Goal: Information Seeking & Learning: Find specific fact

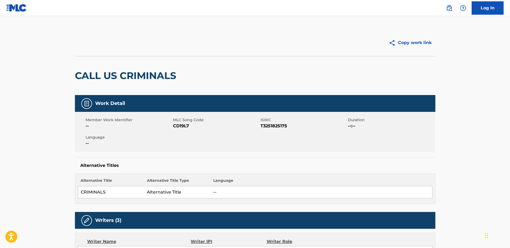
drag, startPoint x: 447, startPoint y: 9, endPoint x: 415, endPoint y: 16, distance: 33.0
click at [447, 9] on img at bounding box center [449, 8] width 6 height 6
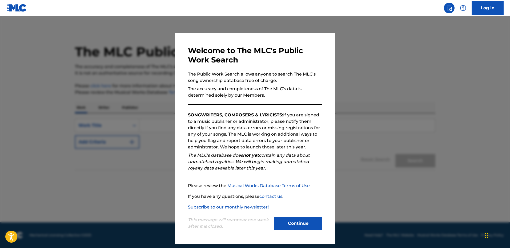
click at [308, 220] on button "Continue" at bounding box center [298, 223] width 48 height 13
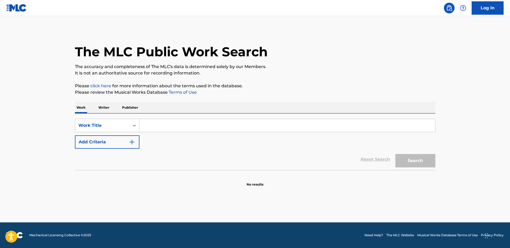
click at [106, 106] on p "Writer" at bounding box center [104, 107] width 14 height 11
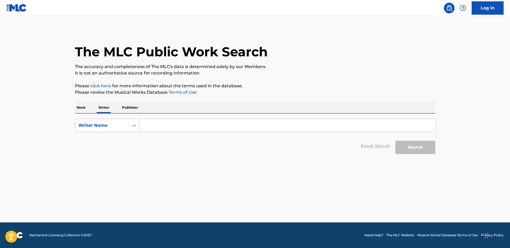
click at [161, 125] on input "Search Form" at bounding box center [288, 125] width 296 height 13
paste input "[PERSON_NAME] [PERSON_NAME]"
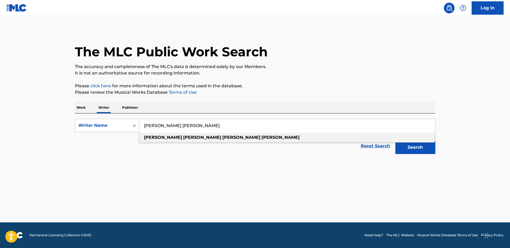
click at [222, 136] on strong "[PERSON_NAME]" at bounding box center [241, 137] width 38 height 5
type input "[PERSON_NAME] [PERSON_NAME]"
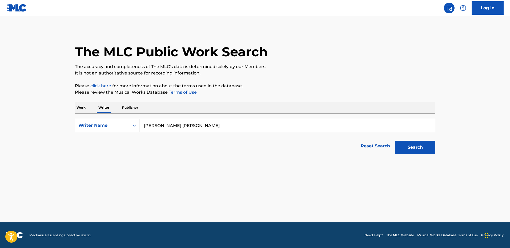
click at [422, 148] on button "Search" at bounding box center [416, 147] width 40 height 13
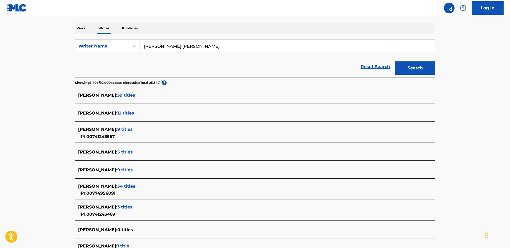
scroll to position [80, 0]
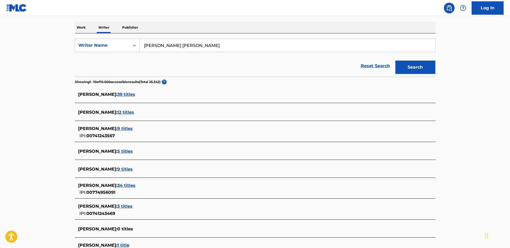
click at [129, 93] on span "39 titles" at bounding box center [126, 94] width 18 height 5
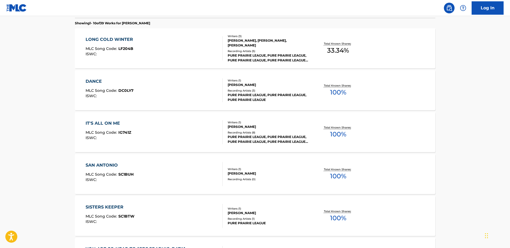
scroll to position [160, 0]
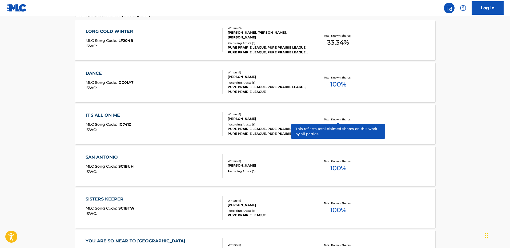
click at [347, 119] on p "Total Known Shares:" at bounding box center [338, 119] width 29 height 4
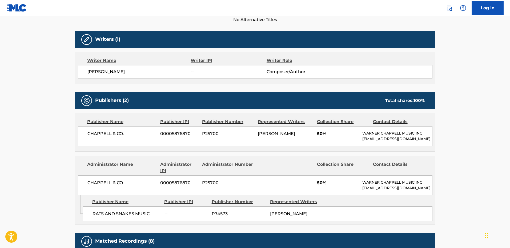
scroll to position [118, 0]
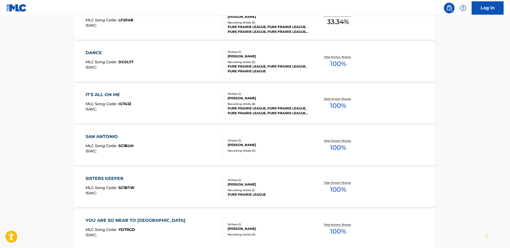
scroll to position [187, 0]
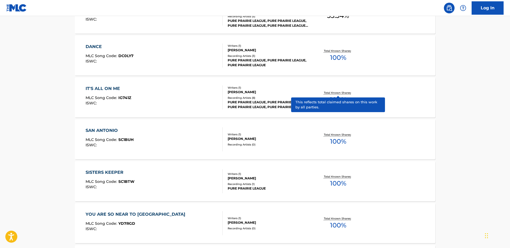
click at [336, 93] on p "Total Known Shares:" at bounding box center [338, 93] width 29 height 4
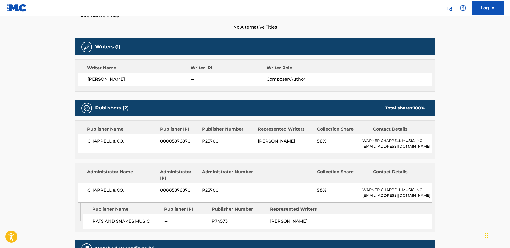
scroll to position [160, 0]
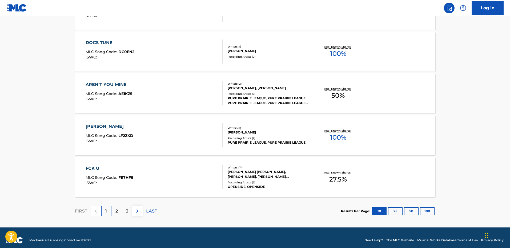
scroll to position [405, 0]
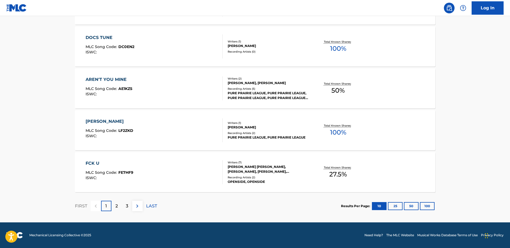
click at [120, 205] on div "2" at bounding box center [117, 206] width 10 height 10
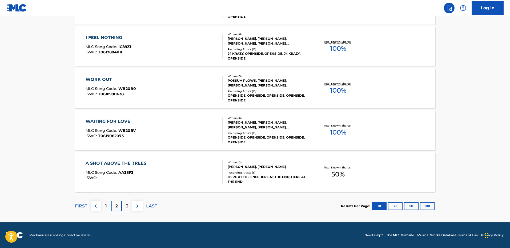
click at [129, 205] on div "3" at bounding box center [127, 206] width 10 height 10
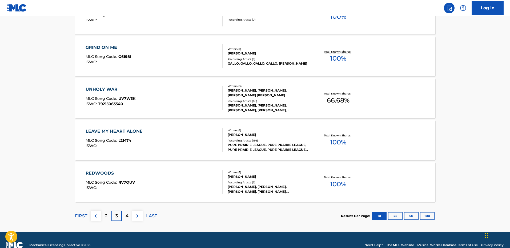
scroll to position [400, 0]
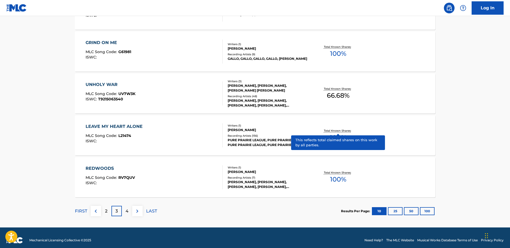
click at [343, 132] on p "Total Known Shares:" at bounding box center [338, 131] width 29 height 4
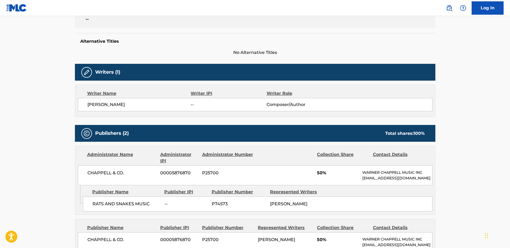
scroll to position [133, 0]
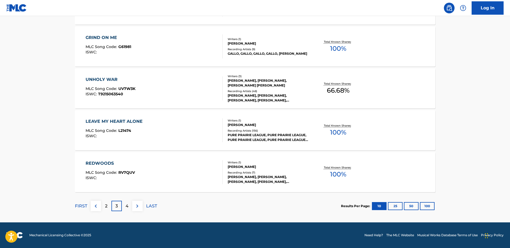
scroll to position [379, 0]
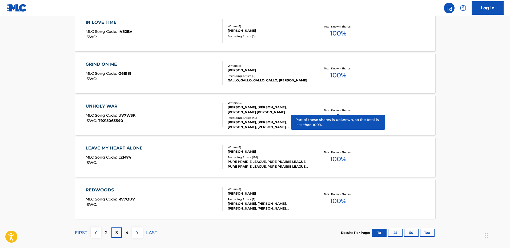
click at [331, 110] on p "Total Known Shares:" at bounding box center [338, 110] width 29 height 4
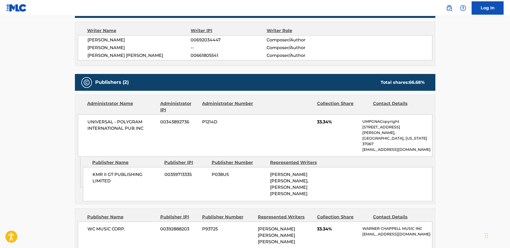
scroll to position [107, 0]
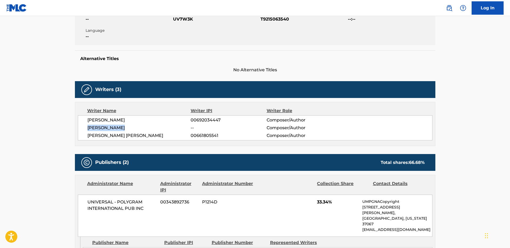
drag, startPoint x: 122, startPoint y: 127, endPoint x: 85, endPoint y: 128, distance: 36.6
click at [85, 128] on div "[PERSON_NAME] 00692034447 Composer/Author [PERSON_NAME] -- Composer/Author [PER…" at bounding box center [255, 127] width 355 height 25
click at [459, 123] on main "< Back to public search results Copy work link UNHOLY WAR Work Detail Member Wo…" at bounding box center [255, 225] width 510 height 632
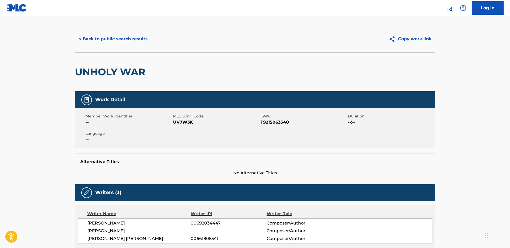
scroll to position [0, 0]
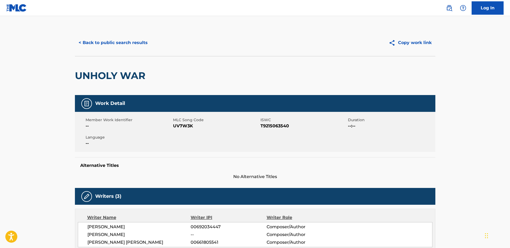
click at [88, 41] on button "< Back to public search results" at bounding box center [113, 42] width 77 height 13
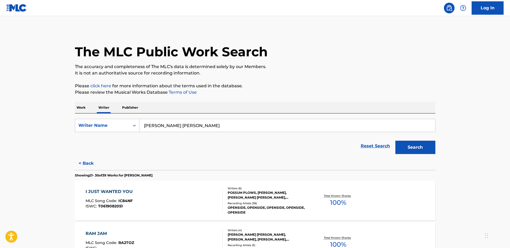
click at [86, 110] on p "Work" at bounding box center [81, 107] width 12 height 11
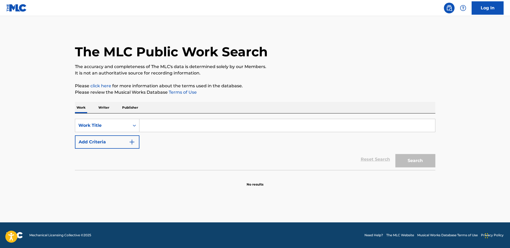
click at [165, 125] on input "Search Form" at bounding box center [288, 125] width 296 height 13
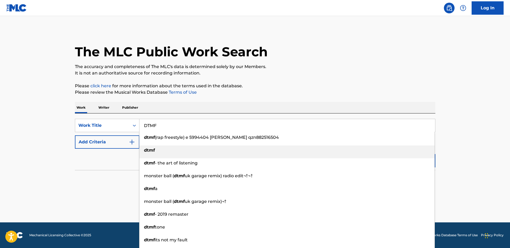
click at [164, 152] on div "dtmf" at bounding box center [287, 150] width 295 height 10
type input "dtmf"
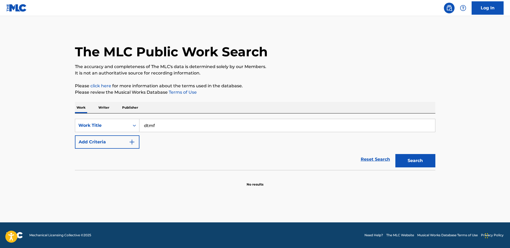
click at [407, 159] on button "Search" at bounding box center [416, 160] width 40 height 13
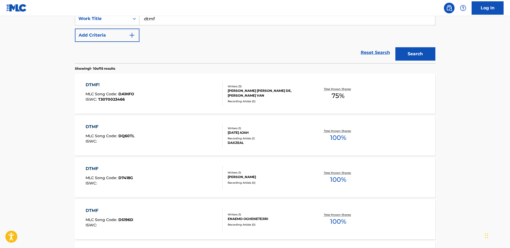
scroll to position [27, 0]
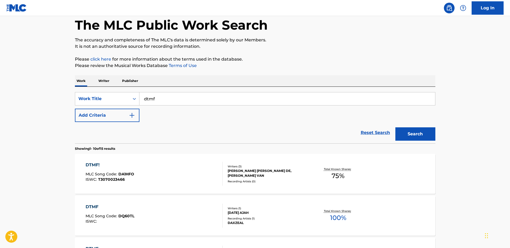
click at [133, 117] on img "Search Form" at bounding box center [132, 115] width 6 height 6
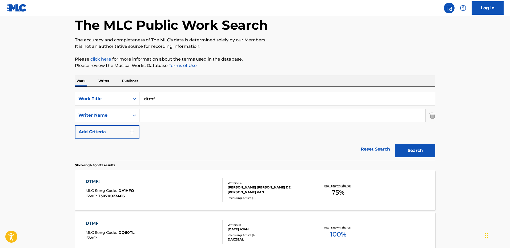
click at [155, 115] on input "Search Form" at bounding box center [283, 115] width 286 height 13
type input "[PERSON_NAME]"
click at [407, 148] on button "Search" at bounding box center [416, 150] width 40 height 13
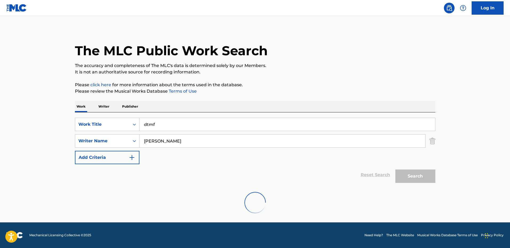
scroll to position [0, 0]
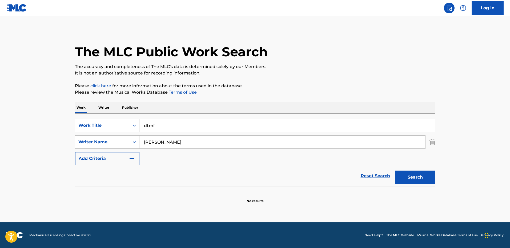
click at [181, 126] on input "dtmf" at bounding box center [288, 125] width 296 height 13
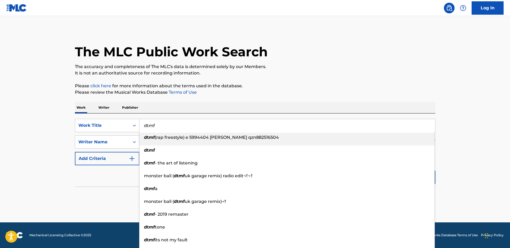
click at [186, 139] on span "(rap freestyle) e 5994404 [PERSON_NAME] qzn882516504" at bounding box center [217, 137] width 124 height 5
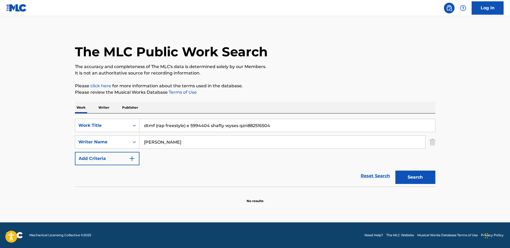
click at [406, 179] on button "Search" at bounding box center [416, 176] width 40 height 13
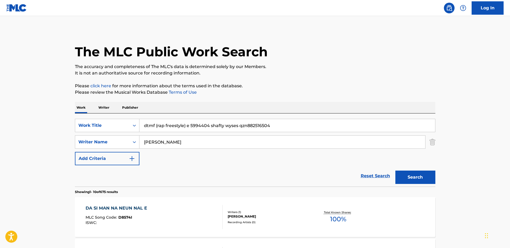
click at [273, 125] on input "dtmf (rap freestyle) e 5994404 shafty wyses qzn882516504" at bounding box center [288, 125] width 296 height 13
drag, startPoint x: 278, startPoint y: 125, endPoint x: 155, endPoint y: 123, distance: 123.5
click at [155, 123] on input "dtmf (rap freestyle) e 5994404 shafty wyses qzn882516504" at bounding box center [288, 125] width 296 height 13
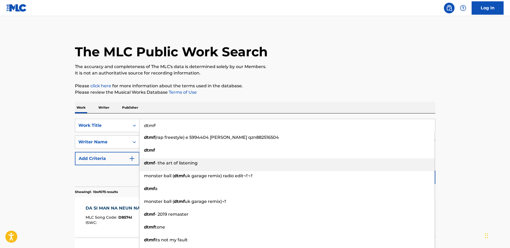
click at [214, 162] on div "dtmf - the art of listening" at bounding box center [287, 163] width 295 height 10
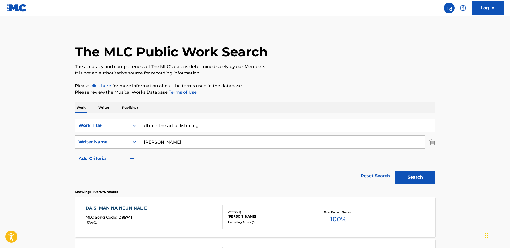
click at [407, 175] on button "Search" at bounding box center [416, 176] width 40 height 13
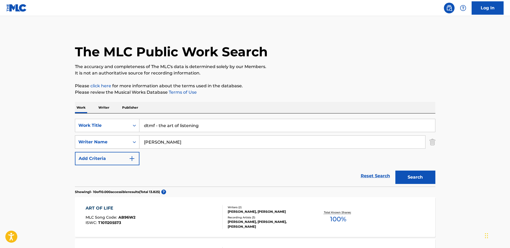
drag, startPoint x: 137, startPoint y: 139, endPoint x: 134, endPoint y: 138, distance: 3.8
click at [134, 138] on div "SearchWithCriteriaa7bbd0ce-8653-4c5a-9e70-1c6f3428568d Writer Name [PERSON_NAME]" at bounding box center [255, 141] width 361 height 13
drag, startPoint x: 197, startPoint y: 125, endPoint x: 130, endPoint y: 123, distance: 67.0
click at [130, 123] on div "SearchWithCriteria4718c084-c92c-4945-8b15-11aaf9d5fbd5 Work Title dtmf - the ar…" at bounding box center [255, 125] width 361 height 13
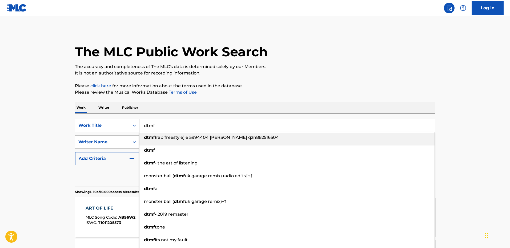
click at [202, 136] on span "(rap freestyle) e 5994404 [PERSON_NAME] qzn882516504" at bounding box center [217, 137] width 124 height 5
type input "dtmf (rap freestyle) e 5994404 shafty wyses qzn882516504"
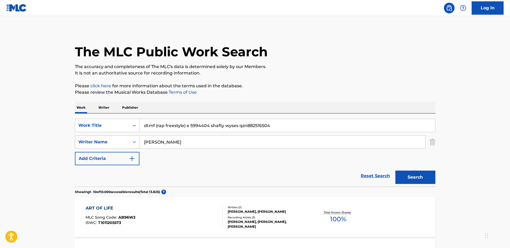
drag, startPoint x: 142, startPoint y: 138, endPoint x: 134, endPoint y: 138, distance: 7.2
click at [134, 138] on div "SearchWithCriteriaa7bbd0ce-8653-4c5a-9e70-1c6f3428568d Writer Name [PERSON_NAME]" at bounding box center [255, 141] width 361 height 13
click at [416, 174] on button "Search" at bounding box center [416, 176] width 40 height 13
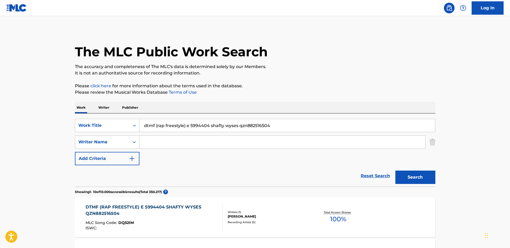
drag, startPoint x: 264, startPoint y: 124, endPoint x: 155, endPoint y: 121, distance: 108.9
click at [155, 121] on input "dtmf (rap freestyle) e 5994404 shafty wyses qzn882516504" at bounding box center [288, 125] width 296 height 13
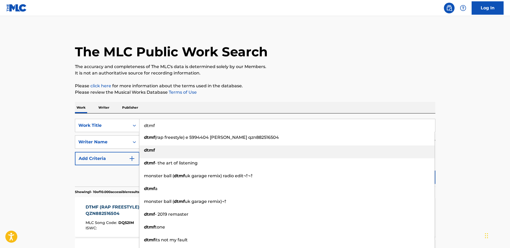
click at [178, 150] on div "dtmf" at bounding box center [287, 150] width 295 height 10
type input "dtmf"
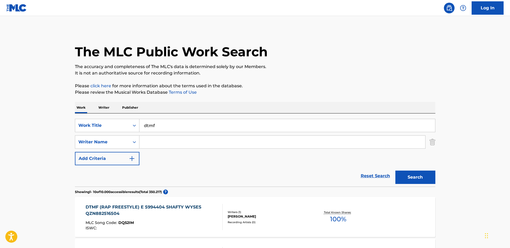
click at [416, 175] on button "Search" at bounding box center [416, 176] width 40 height 13
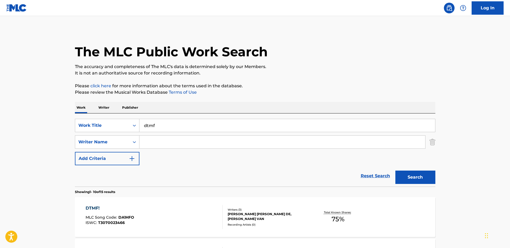
scroll to position [27, 0]
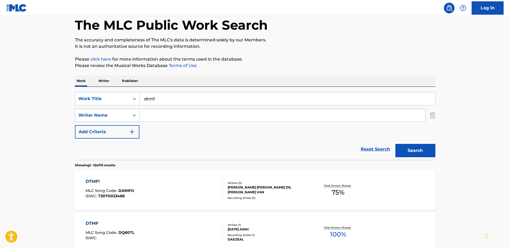
click at [179, 108] on div "SearchWithCriteria4718c084-c92c-4945-8b15-11aaf9d5fbd5 Work Title dtmf SearchWi…" at bounding box center [255, 115] width 361 height 46
click at [173, 112] on input "Search Form" at bounding box center [283, 115] width 286 height 13
type input "bad"
click at [411, 151] on button "Search" at bounding box center [416, 150] width 40 height 13
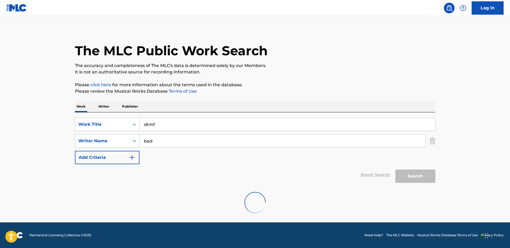
scroll to position [0, 0]
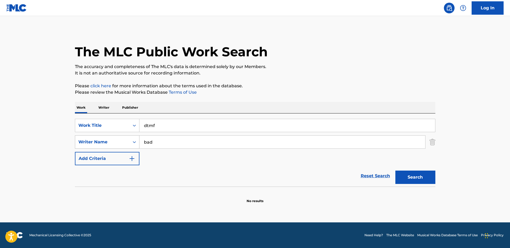
drag, startPoint x: 174, startPoint y: 136, endPoint x: 92, endPoint y: 138, distance: 81.9
click at [92, 137] on div "SearchWithCriteriaa7bbd0ce-8653-4c5a-9e70-1c6f3428568d Writer Name bad" at bounding box center [255, 141] width 361 height 13
type input "hydra"
click at [422, 176] on button "Search" at bounding box center [416, 176] width 40 height 13
drag, startPoint x: 180, startPoint y: 141, endPoint x: 103, endPoint y: 143, distance: 76.9
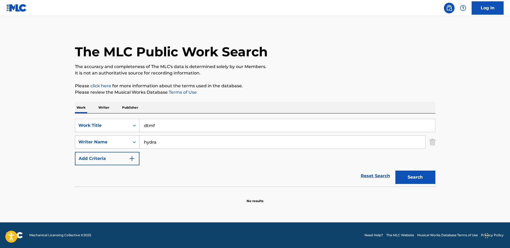
click at [103, 143] on div "SearchWithCriteriaa7bbd0ce-8653-4c5a-9e70-1c6f3428568d Writer Name hydra" at bounding box center [255, 141] width 361 height 13
click at [416, 173] on button "Search" at bounding box center [416, 176] width 40 height 13
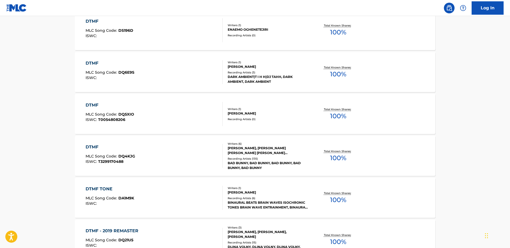
scroll to position [320, 0]
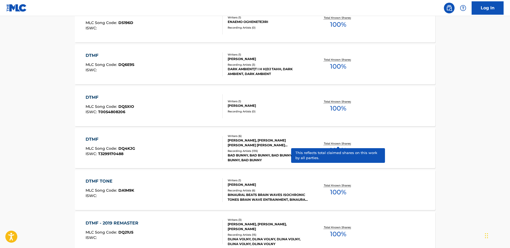
click at [341, 143] on p "Total Known Shares:" at bounding box center [338, 143] width 29 height 4
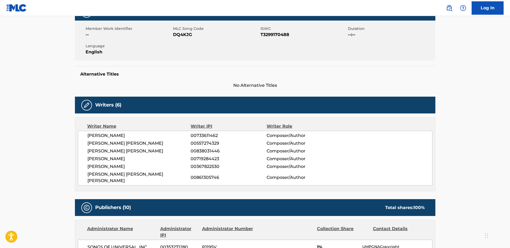
scroll to position [80, 0]
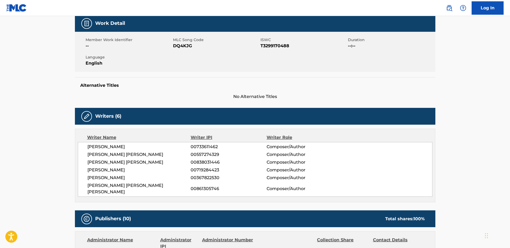
click at [140, 144] on span "[PERSON_NAME]" at bounding box center [139, 147] width 104 height 6
drag, startPoint x: 146, startPoint y: 153, endPoint x: 149, endPoint y: 156, distance: 4.5
click at [146, 153] on span "[PERSON_NAME] [PERSON_NAME]" at bounding box center [139, 154] width 104 height 6
click at [151, 161] on span "[PERSON_NAME] [PERSON_NAME]" at bounding box center [139, 162] width 104 height 6
drag, startPoint x: 116, startPoint y: 168, endPoint x: 109, endPoint y: 172, distance: 7.3
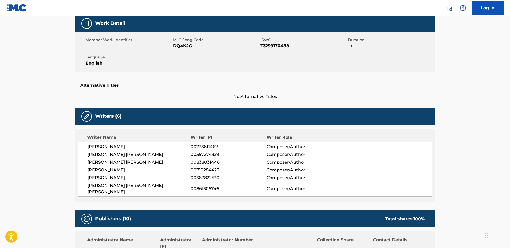
click at [115, 169] on span "[PERSON_NAME]" at bounding box center [139, 170] width 104 height 6
click at [107, 174] on span "[PERSON_NAME]" at bounding box center [139, 177] width 104 height 6
drag, startPoint x: 109, startPoint y: 184, endPoint x: 163, endPoint y: 183, distance: 54.4
click at [109, 184] on span "[PERSON_NAME] [PERSON_NAME] [PERSON_NAME]" at bounding box center [139, 188] width 104 height 13
click at [113, 146] on span "[PERSON_NAME]" at bounding box center [139, 147] width 104 height 6
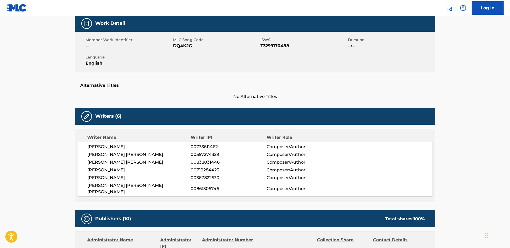
click at [116, 153] on span "[PERSON_NAME] [PERSON_NAME]" at bounding box center [139, 154] width 104 height 6
click at [121, 161] on span "[PERSON_NAME] [PERSON_NAME]" at bounding box center [139, 162] width 104 height 6
click at [113, 171] on span "[PERSON_NAME]" at bounding box center [139, 170] width 104 height 6
click at [108, 178] on span "[PERSON_NAME]" at bounding box center [139, 177] width 104 height 6
click at [115, 185] on span "[PERSON_NAME] [PERSON_NAME] [PERSON_NAME]" at bounding box center [139, 188] width 104 height 13
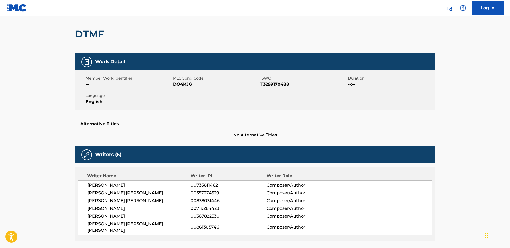
scroll to position [0, 0]
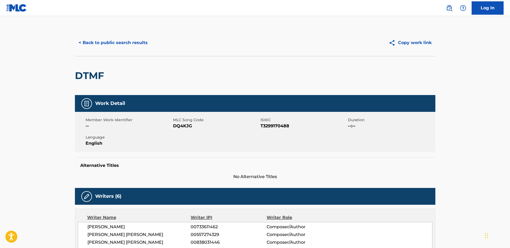
click at [133, 43] on button "< Back to public search results" at bounding box center [113, 42] width 77 height 13
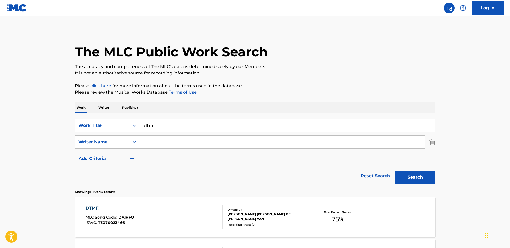
click at [105, 106] on p "Writer" at bounding box center [104, 107] width 14 height 11
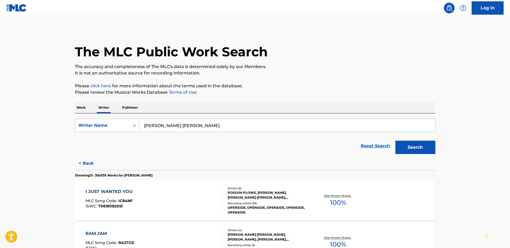
click at [410, 148] on button "Search" at bounding box center [416, 147] width 40 height 13
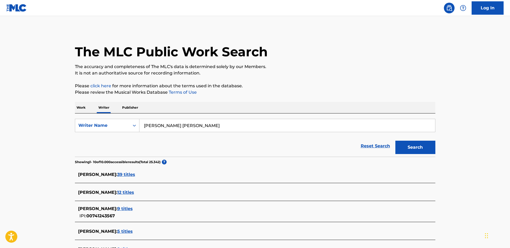
scroll to position [53, 0]
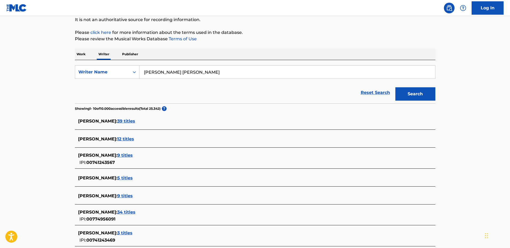
click at [126, 138] on span "12 titles" at bounding box center [125, 138] width 17 height 5
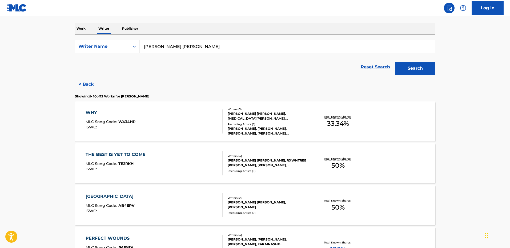
scroll to position [107, 0]
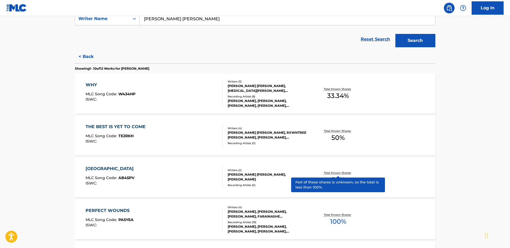
click at [347, 173] on p "Total Known Shares:" at bounding box center [338, 173] width 29 height 4
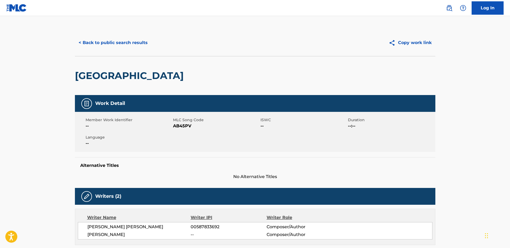
click at [92, 41] on button "< Back to public search results" at bounding box center [113, 42] width 77 height 13
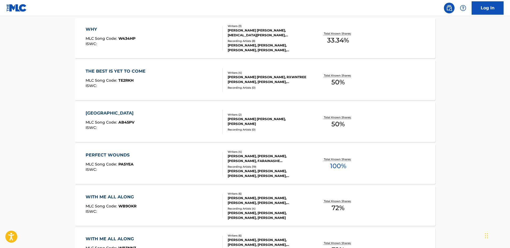
scroll to position [187, 0]
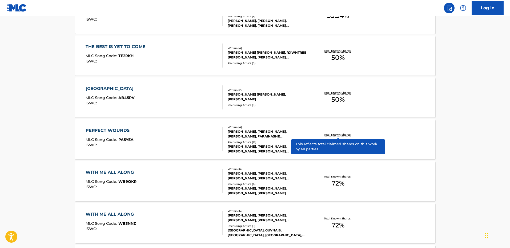
click at [329, 134] on p "Total Known Shares:" at bounding box center [338, 135] width 29 height 4
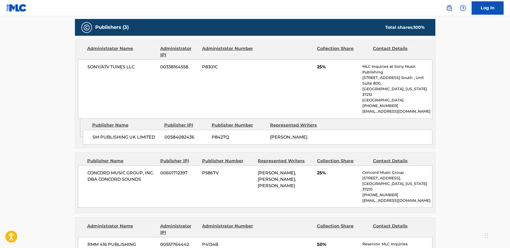
scroll to position [240, 0]
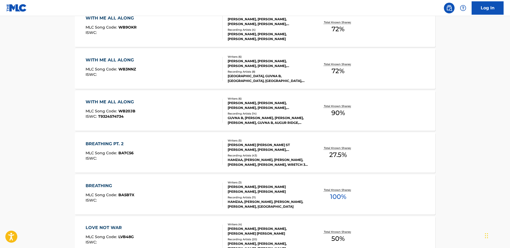
scroll to position [373, 0]
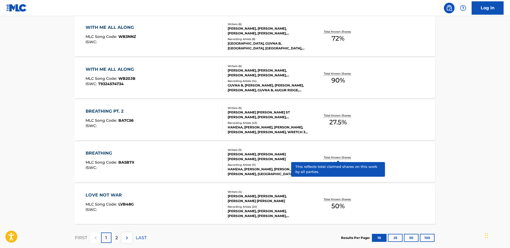
click at [338, 157] on p "Total Known Shares:" at bounding box center [338, 157] width 29 height 4
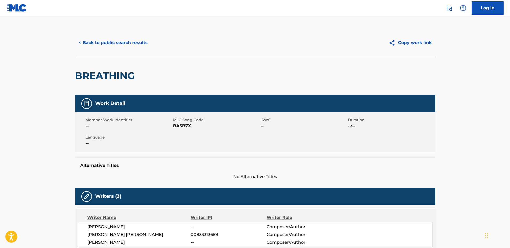
click at [82, 43] on button "< Back to public search results" at bounding box center [113, 42] width 77 height 13
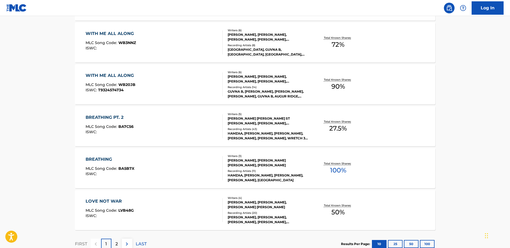
scroll to position [405, 0]
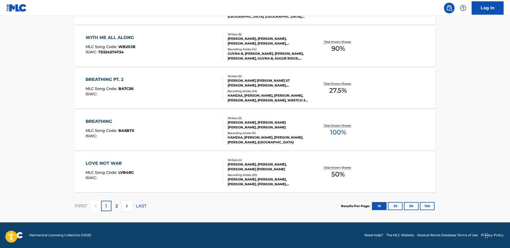
click at [127, 206] on img at bounding box center [127, 206] width 6 height 6
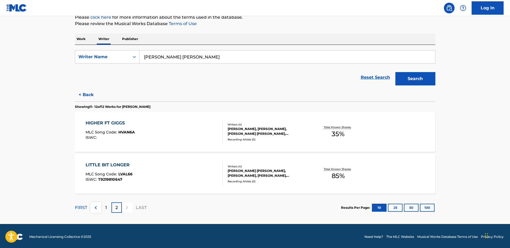
scroll to position [70, 0]
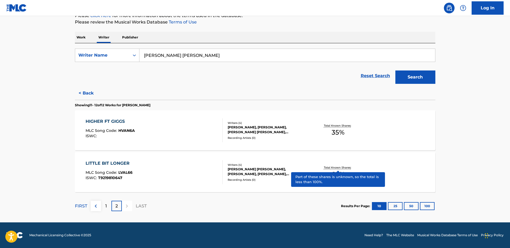
click at [335, 167] on p "Total Known Shares:" at bounding box center [338, 167] width 29 height 4
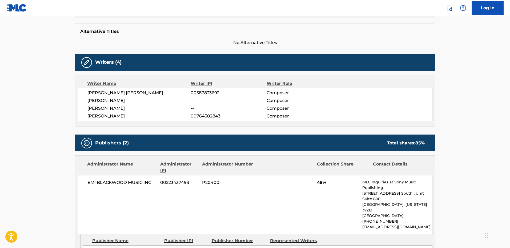
scroll to position [128, 0]
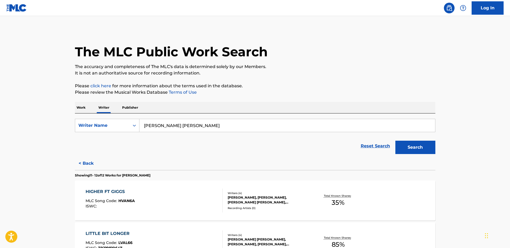
click at [80, 106] on p "Work" at bounding box center [81, 107] width 12 height 11
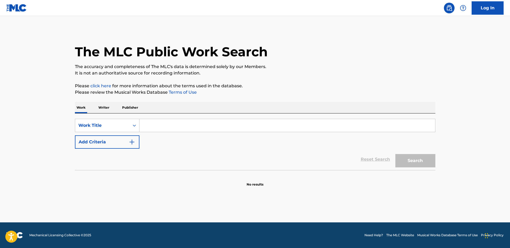
click at [100, 106] on p "Writer" at bounding box center [104, 107] width 14 height 11
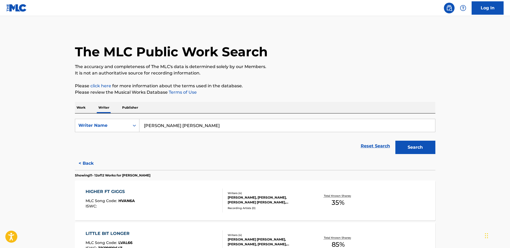
click at [86, 164] on button "< Back" at bounding box center [91, 163] width 32 height 13
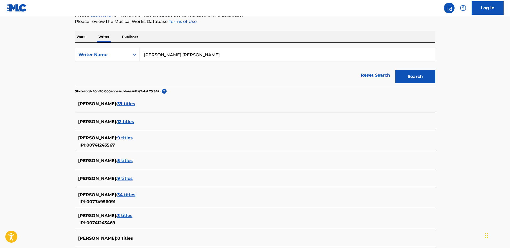
scroll to position [80, 0]
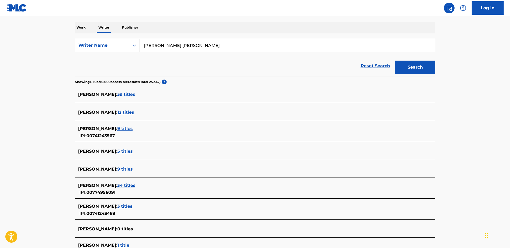
click at [123, 128] on span "9 titles" at bounding box center [124, 128] width 15 height 5
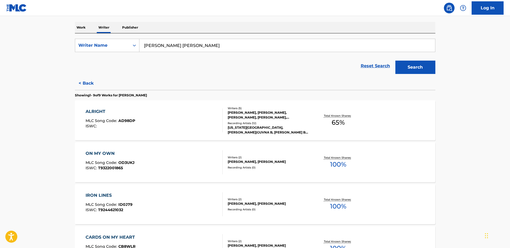
scroll to position [107, 0]
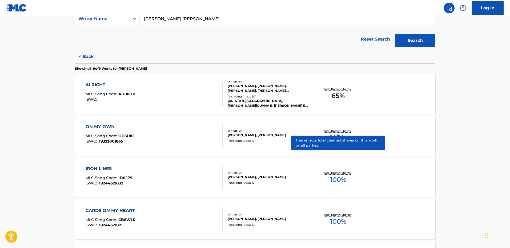
click at [334, 130] on p "Total Known Shares:" at bounding box center [338, 131] width 29 height 4
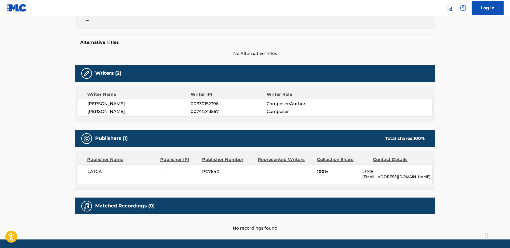
scroll to position [113, 0]
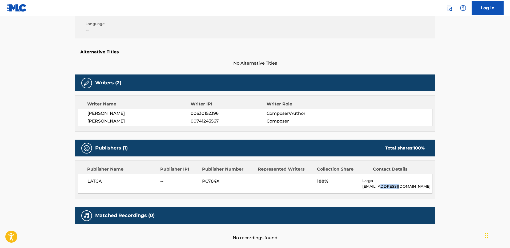
drag, startPoint x: 393, startPoint y: 186, endPoint x: 379, endPoint y: 186, distance: 13.9
click at [379, 186] on p "[EMAIL_ADDRESS][DOMAIN_NAME]" at bounding box center [398, 187] width 70 height 6
